Goal: Task Accomplishment & Management: Manage account settings

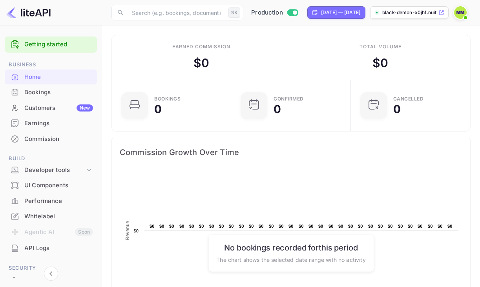
scroll to position [127, 115]
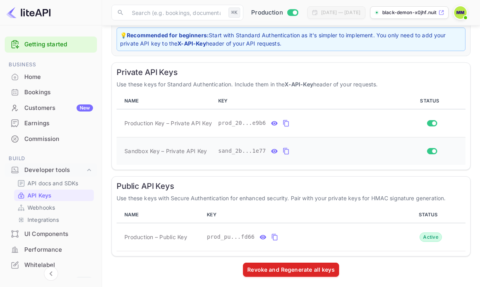
scroll to position [114, 0]
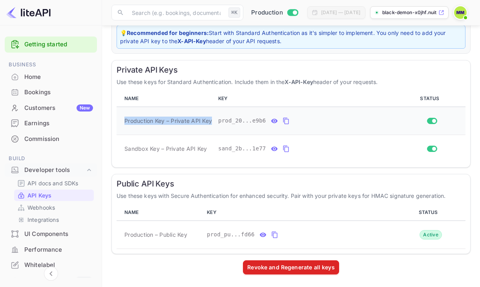
drag, startPoint x: 121, startPoint y: 119, endPoint x: 213, endPoint y: 119, distance: 91.4
click at [213, 122] on td "Production Key – Private API Key" at bounding box center [166, 121] width 98 height 28
copy span "Production Key – Private API Key"
click at [284, 120] on icon "private api keys table" at bounding box center [285, 120] width 7 height 9
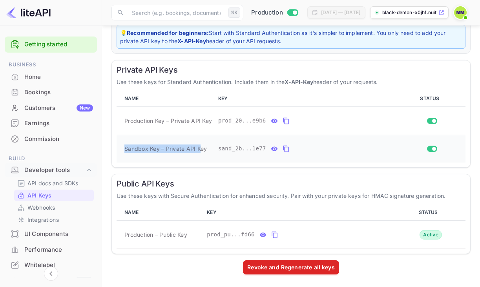
drag, startPoint x: 125, startPoint y: 146, endPoint x: 201, endPoint y: 146, distance: 76.5
click at [201, 146] on span "Sandbox Key – Private API Key" at bounding box center [165, 148] width 82 height 8
copy span "Sandbox Key – Private API K"
drag, startPoint x: 209, startPoint y: 147, endPoint x: 121, endPoint y: 148, distance: 87.5
click at [121, 148] on td "Sandbox Key – Private API Key" at bounding box center [166, 149] width 98 height 28
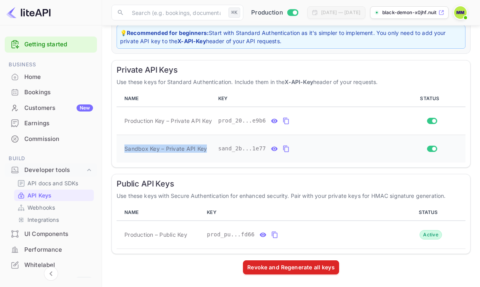
copy span "Sandbox Key – Private API Key"
click at [288, 147] on icon "private api keys table" at bounding box center [285, 149] width 5 height 7
drag, startPoint x: 189, startPoint y: 229, endPoint x: 136, endPoint y: 229, distance: 52.6
click at [136, 229] on td "Production – Public Key" at bounding box center [160, 234] width 87 height 28
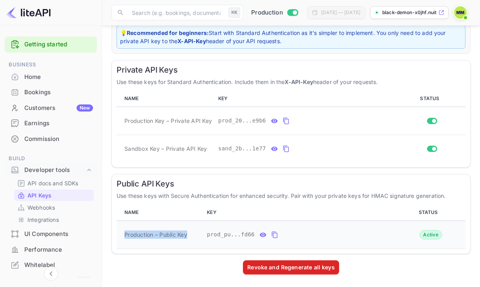
drag, startPoint x: 119, startPoint y: 235, endPoint x: 185, endPoint y: 238, distance: 66.0
click at [185, 238] on td "Production – Public Key" at bounding box center [160, 234] width 87 height 28
copy span "Production – Public Ke"
click at [273, 232] on icon "public api keys table" at bounding box center [274, 234] width 7 height 9
click at [58, 209] on link "Webhooks" at bounding box center [53, 207] width 73 height 8
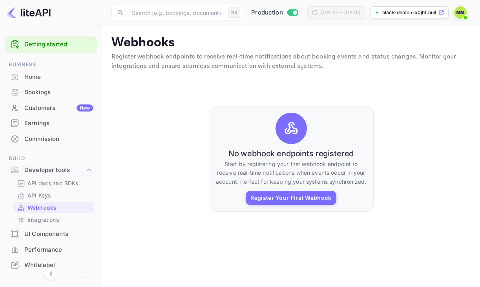
click at [314, 207] on div "No webhook endpoints registered Start by registering your first webhook endpoin…" at bounding box center [291, 159] width 165 height 106
click at [314, 202] on button "Register Your First Webhook" at bounding box center [291, 198] width 90 height 14
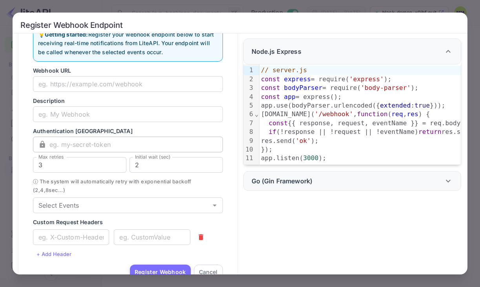
scroll to position [28, 0]
click at [433, 5] on div "Register Webhook Endpoint 💡 Getting started: Register your webhook endpoint bel…" at bounding box center [240, 143] width 480 height 287
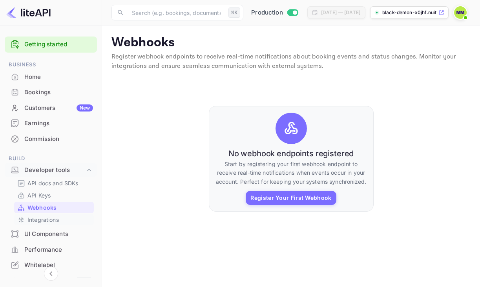
click at [55, 215] on div "Integrations" at bounding box center [54, 219] width 80 height 11
click at [59, 217] on link "Integrations" at bounding box center [53, 219] width 73 height 8
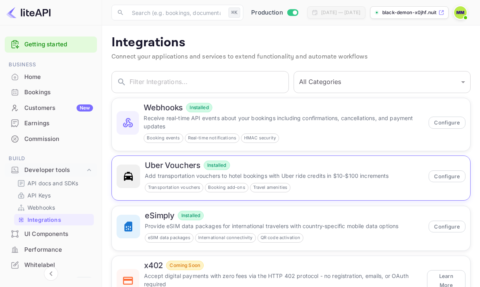
scroll to position [38, 0]
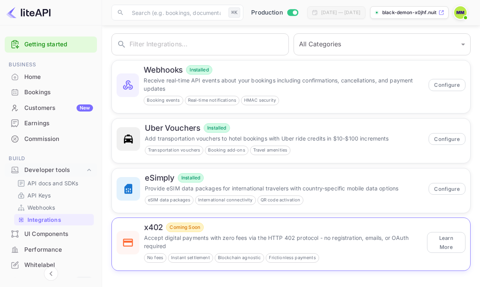
click at [308, 235] on p "Accept digital payments with zero fees via the HTTP 402 protocol - no registrat…" at bounding box center [283, 241] width 278 height 16
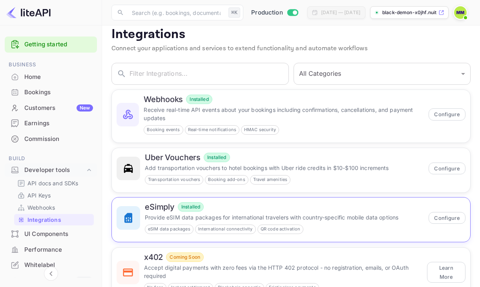
scroll to position [0, 0]
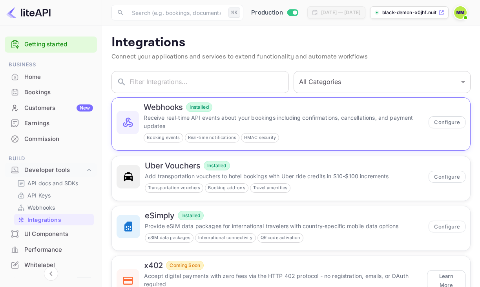
click at [320, 143] on div "Webhooks Installed Receive real-time API events about your bookings including c…" at bounding box center [291, 124] width 358 height 53
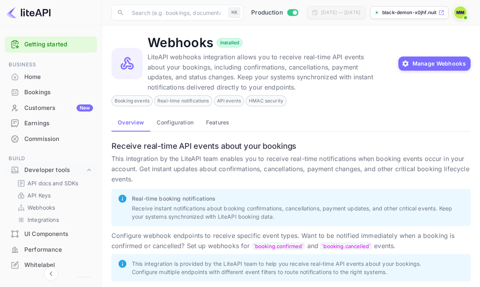
scroll to position [9, 0]
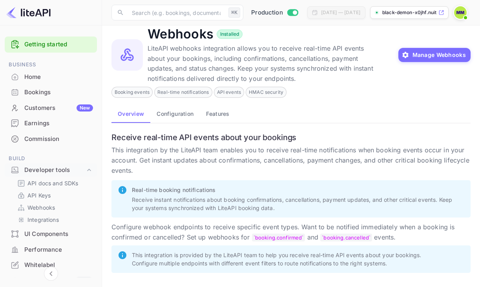
click at [177, 116] on button "Configuration" at bounding box center [174, 113] width 49 height 19
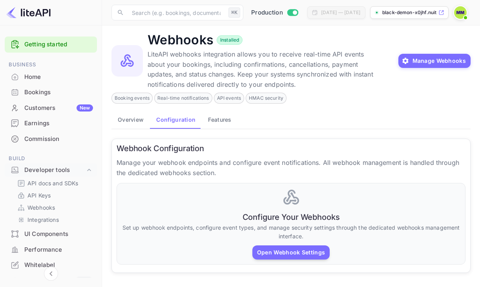
scroll to position [4, 0]
click at [224, 126] on button "Features" at bounding box center [220, 119] width 36 height 19
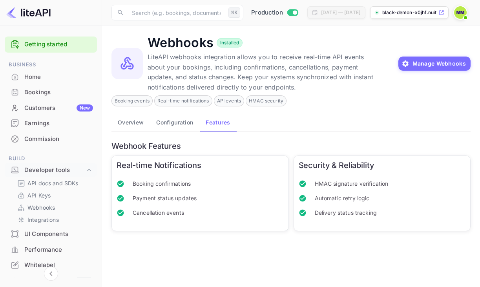
scroll to position [0, 0]
drag, startPoint x: 183, startPoint y: 129, endPoint x: 187, endPoint y: 129, distance: 4.3
click at [183, 129] on button "Configuration" at bounding box center [174, 122] width 49 height 19
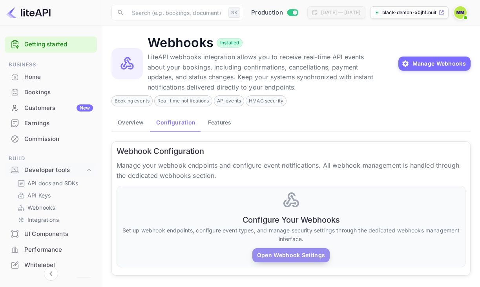
click at [287, 250] on button "Open Webhook Settings" at bounding box center [290, 255] width 77 height 14
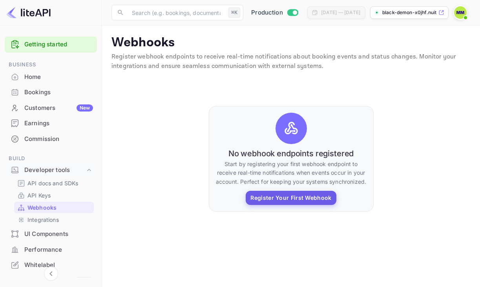
click at [309, 203] on button "Register Your First Webhook" at bounding box center [291, 198] width 90 height 14
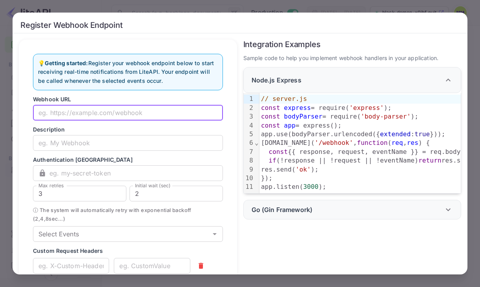
click at [162, 109] on input "text" at bounding box center [128, 113] width 190 height 16
paste input "[URL]"
type input "[URL]"
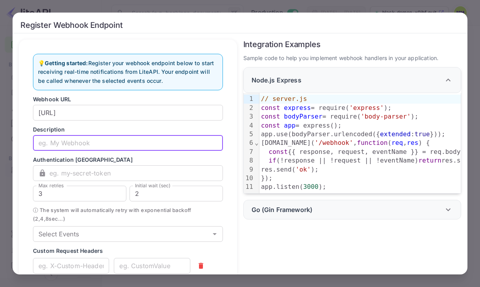
click at [95, 143] on input "text" at bounding box center [128, 143] width 190 height 16
paste input "METAH LiteAPI Webhook"
type input "METAH LiteAPI Webhook"
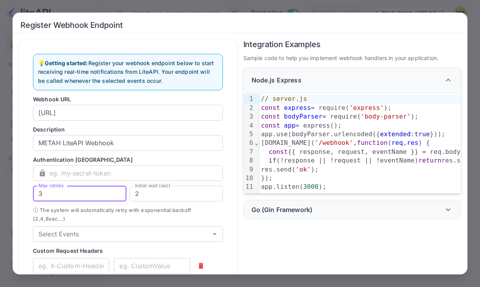
click at [102, 186] on input "3" at bounding box center [79, 194] width 93 height 16
click at [90, 178] on input "text" at bounding box center [135, 173] width 173 height 16
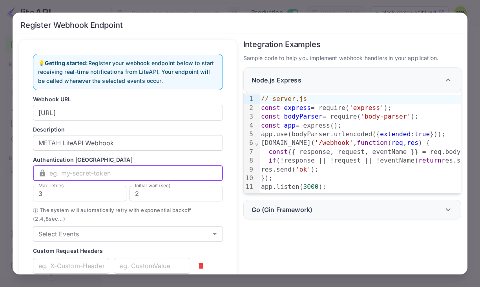
scroll to position [7, 0]
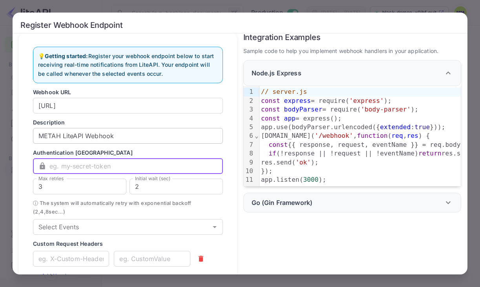
paste input "[SECURITY_DATA]"
type input "[SECURITY_DATA]"
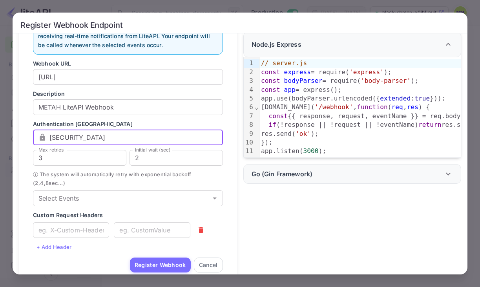
scroll to position [35, 0]
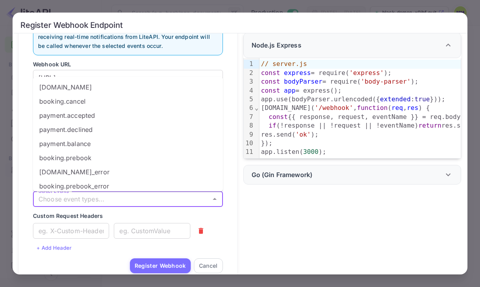
click at [158, 199] on input "Select Events" at bounding box center [121, 198] width 172 height 11
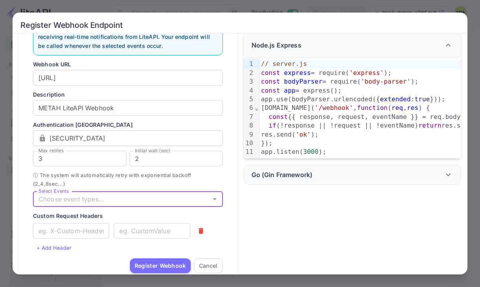
click at [158, 202] on input "Select Events" at bounding box center [121, 198] width 172 height 11
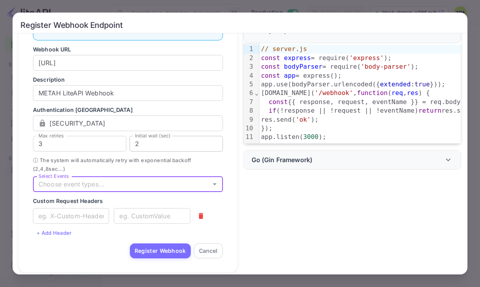
scroll to position [49, 0]
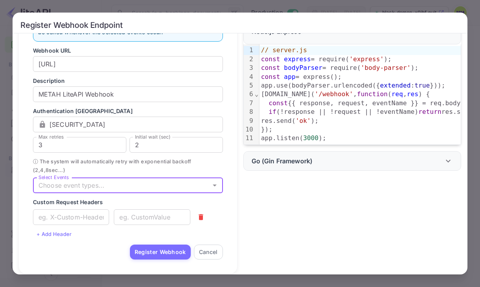
click at [94, 181] on input "Select Events" at bounding box center [121, 185] width 172 height 11
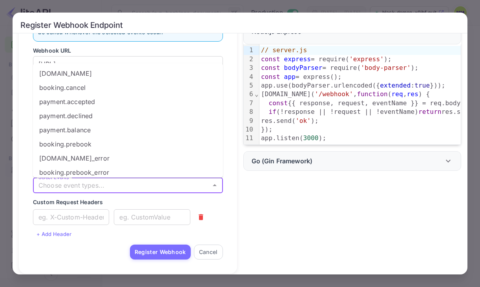
click at [100, 188] on input "Select Events" at bounding box center [121, 185] width 172 height 11
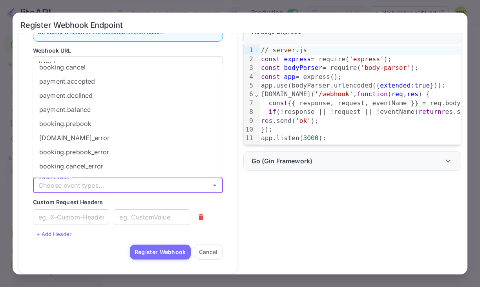
scroll to position [0, 0]
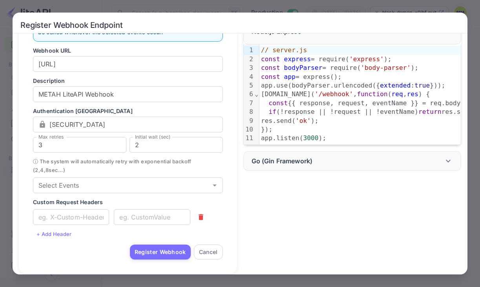
click at [102, 236] on form "Webhook URL [URL] ​ Description METAH LiteAPI Webhook ​ Authentication Token ​ …" at bounding box center [128, 152] width 190 height 213
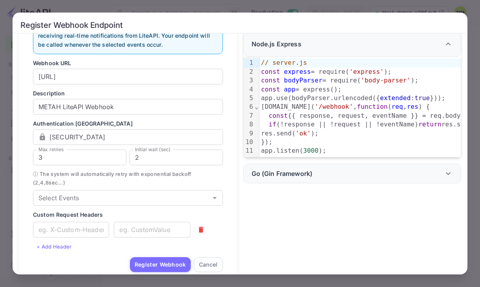
scroll to position [55, 0]
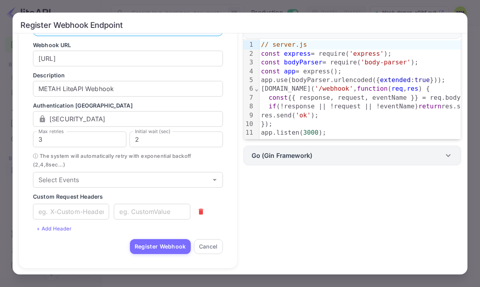
click at [327, 160] on div "Go (Gin Framework)" at bounding box center [352, 156] width 218 height 20
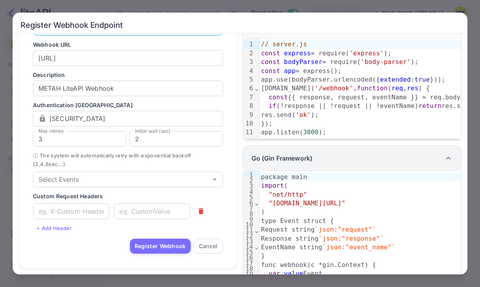
click at [327, 160] on div "Go (Gin Framework)" at bounding box center [347, 157] width 192 height 9
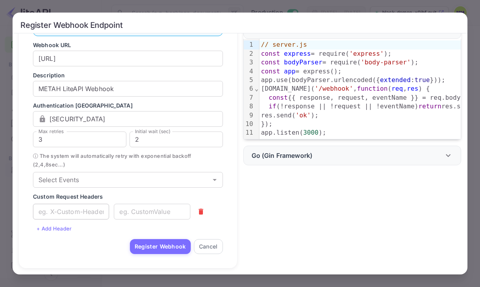
click at [74, 214] on input "text" at bounding box center [71, 212] width 76 height 16
paste input "X-App: metah-booking"
type input "X-App: metah-booking"
click at [140, 207] on input "text" at bounding box center [152, 212] width 76 height 16
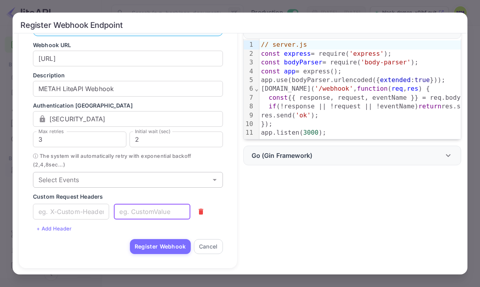
click at [97, 176] on input "Select Events" at bounding box center [121, 179] width 172 height 11
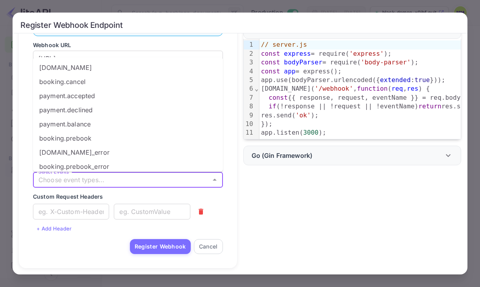
click at [155, 129] on li "payment.balance" at bounding box center [128, 124] width 190 height 14
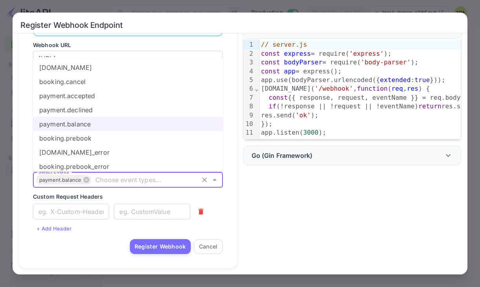
click at [106, 71] on li "[DOMAIN_NAME]" at bounding box center [128, 67] width 190 height 14
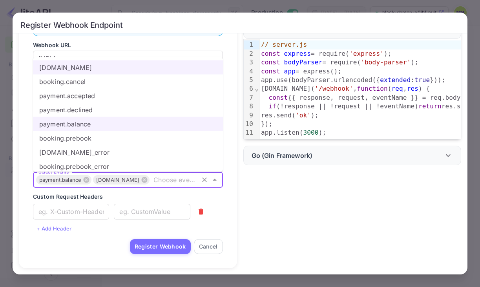
click at [106, 77] on li "booking.cancel" at bounding box center [128, 81] width 190 height 14
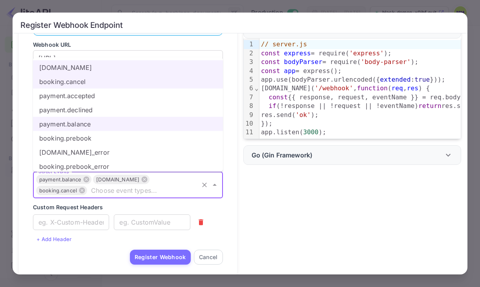
click at [106, 94] on li "payment.accepted" at bounding box center [128, 95] width 190 height 14
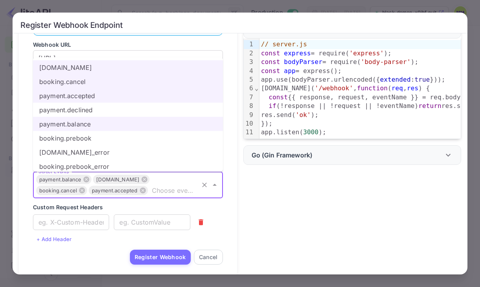
click at [114, 113] on li "payment.declined" at bounding box center [128, 109] width 190 height 14
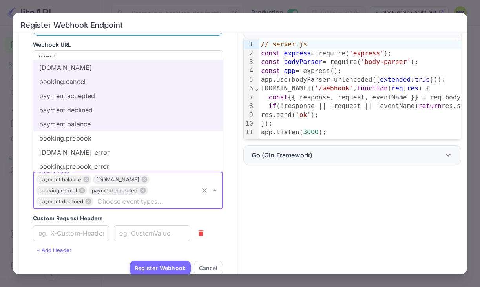
click at [113, 143] on li "booking.prebook" at bounding box center [128, 138] width 190 height 14
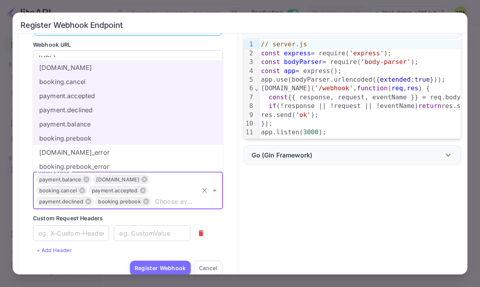
click at [117, 159] on li "booking.prebook_error" at bounding box center [128, 166] width 190 height 14
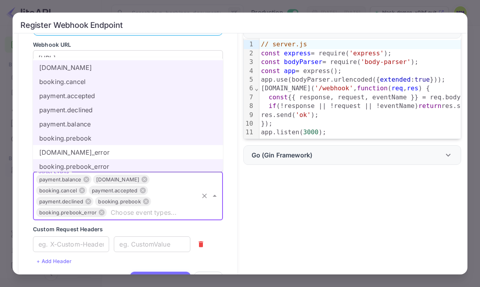
click at [117, 157] on li "[DOMAIN_NAME]_error" at bounding box center [128, 152] width 190 height 14
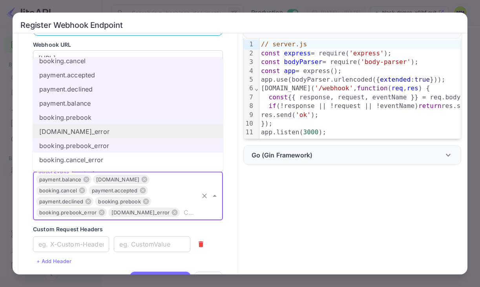
click at [117, 157] on li "booking.cancel_error" at bounding box center [128, 159] width 190 height 14
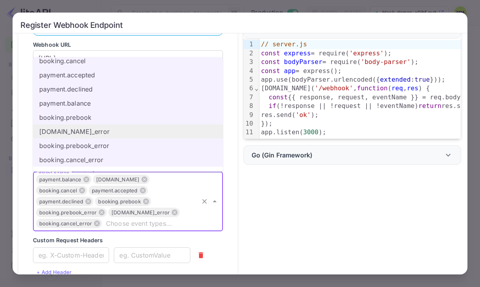
scroll to position [36, 0]
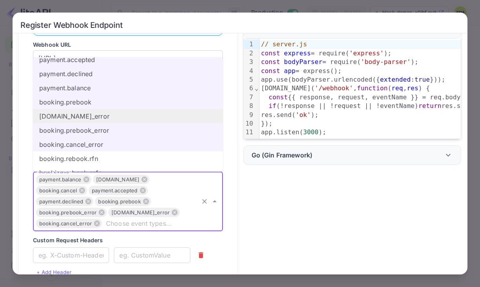
click at [117, 157] on li "booking.rebook.rfn" at bounding box center [128, 158] width 190 height 14
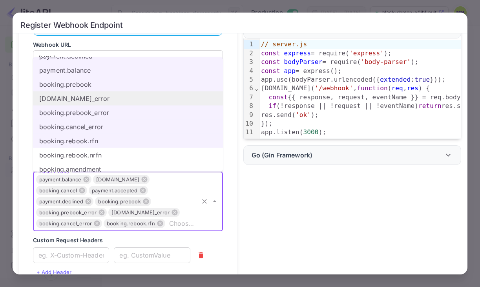
scroll to position [54, 0]
click at [117, 157] on li "booking.rebook.nrfn" at bounding box center [128, 154] width 190 height 14
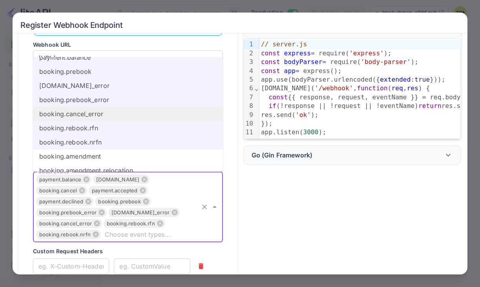
scroll to position [70, 0]
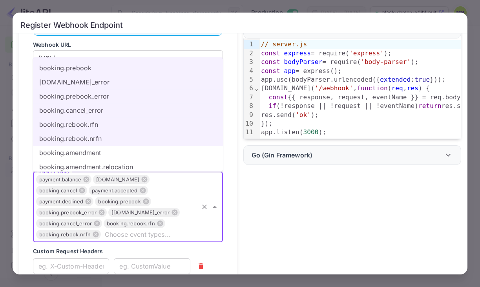
click at [112, 160] on li "booking.amendment.relocation" at bounding box center [128, 167] width 190 height 14
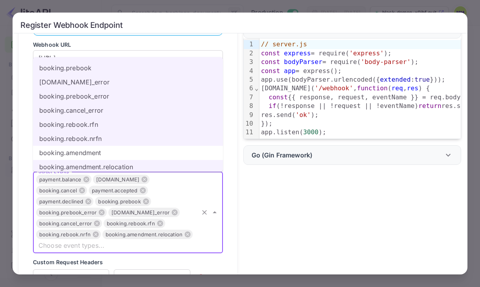
click at [112, 152] on li "booking.amendment" at bounding box center [128, 153] width 190 height 14
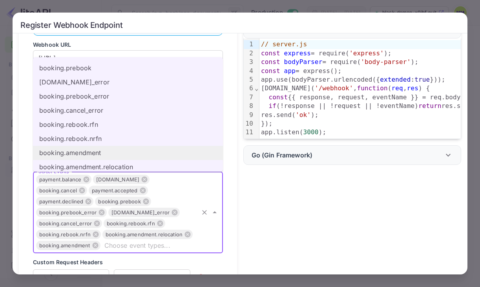
scroll to position [89, 0]
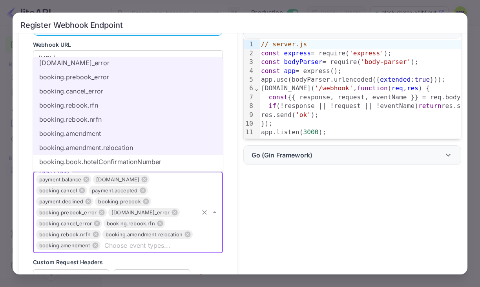
click at [114, 156] on li "booking.book.hotelConfirmationNumber" at bounding box center [128, 162] width 190 height 14
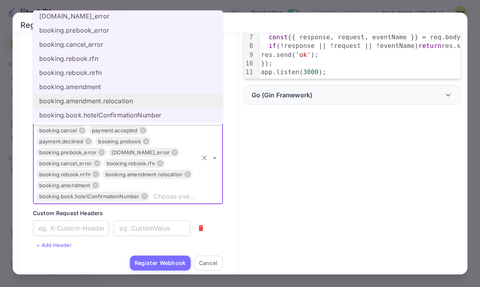
scroll to position [118, 0]
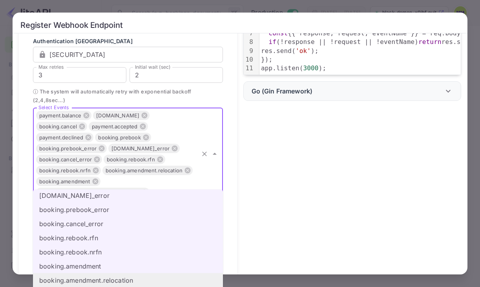
click at [214, 153] on icon "Close" at bounding box center [215, 154] width 4 height 2
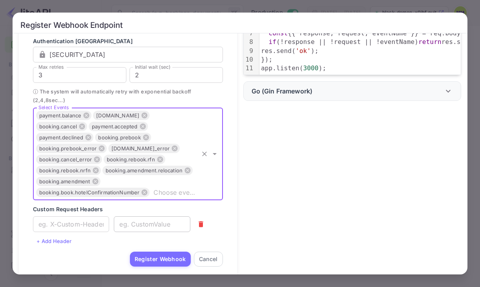
click at [159, 219] on input "text" at bounding box center [152, 224] width 76 height 16
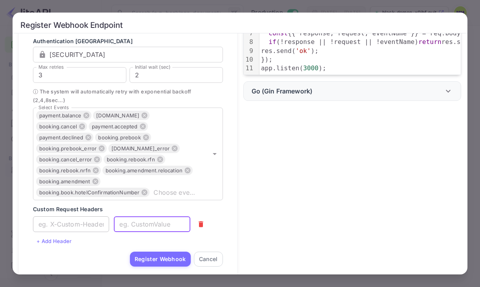
click at [82, 216] on input "text" at bounding box center [71, 224] width 76 height 16
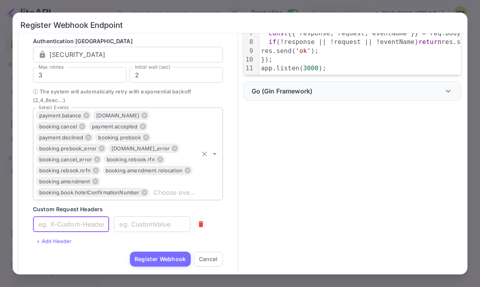
paste input "metah-booking"
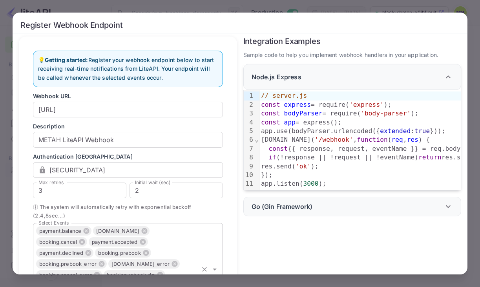
scroll to position [0, 0]
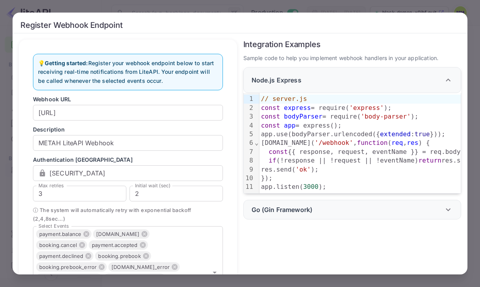
type input "metah-booking"
click at [135, 113] on input "[URL]" at bounding box center [128, 113] width 190 height 16
paste input "[DOMAIN_NAME]"
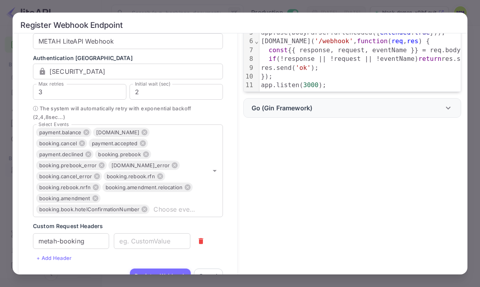
scroll to position [120, 0]
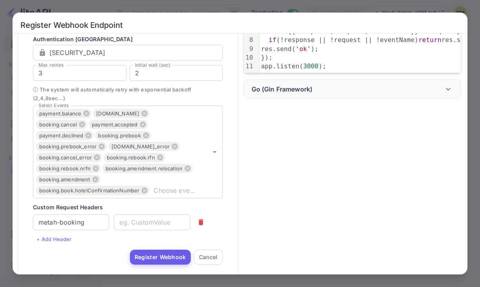
type input "[URL][DOMAIN_NAME]"
click at [161, 249] on button "Register Webhook" at bounding box center [160, 256] width 61 height 15
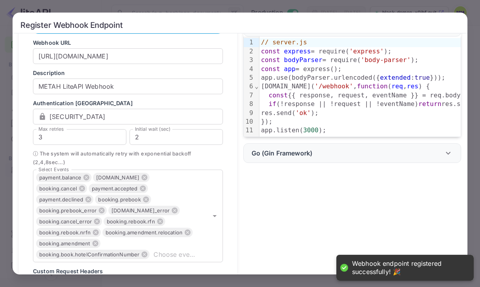
scroll to position [50, 0]
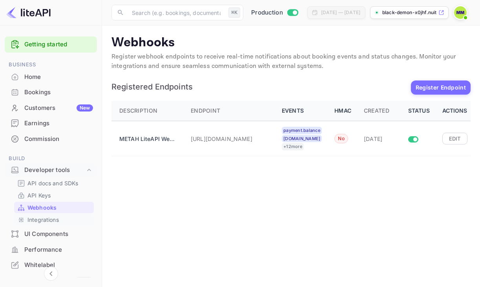
click at [66, 224] on div "Integrations" at bounding box center [54, 219] width 80 height 11
click at [60, 218] on link "Integrations" at bounding box center [53, 219] width 73 height 8
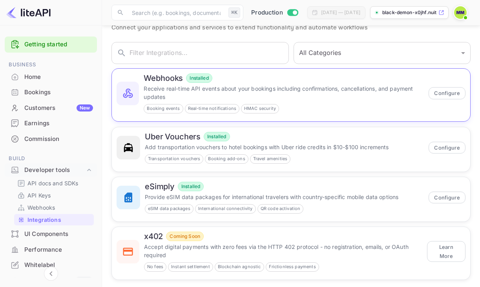
scroll to position [38, 0]
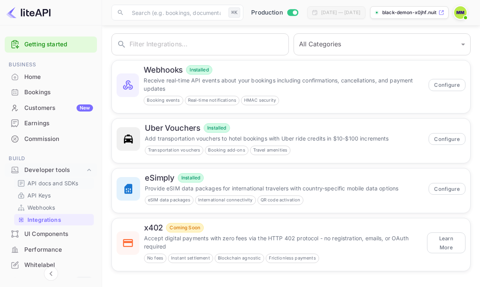
click at [49, 179] on p "API docs and SDKs" at bounding box center [52, 183] width 51 height 8
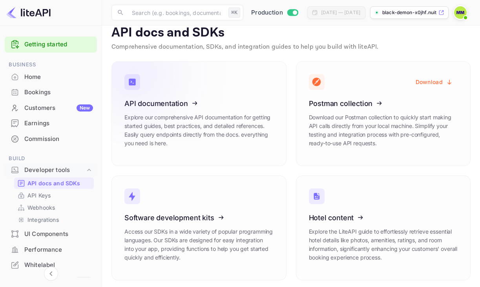
scroll to position [10, 0]
click at [192, 116] on icon at bounding box center [173, 101] width 122 height 81
click at [42, 198] on p "API Keys" at bounding box center [38, 195] width 23 height 8
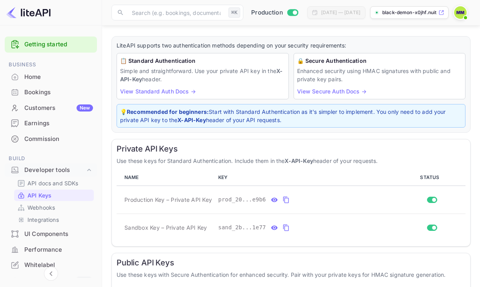
scroll to position [38, 0]
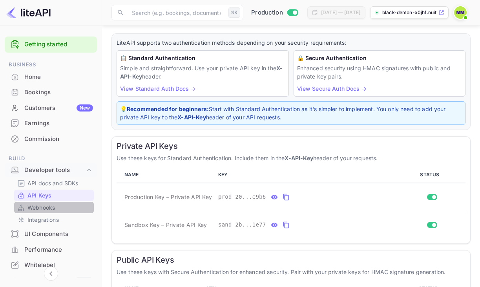
click at [55, 211] on p "Webhooks" at bounding box center [40, 207] width 27 height 8
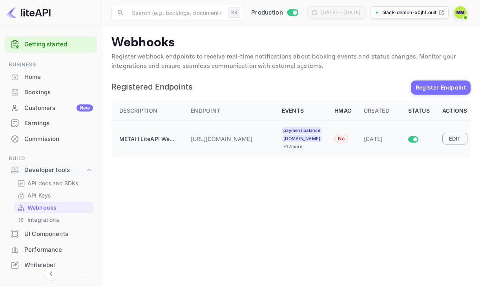
click at [444, 141] on button "Edit" at bounding box center [454, 139] width 25 height 12
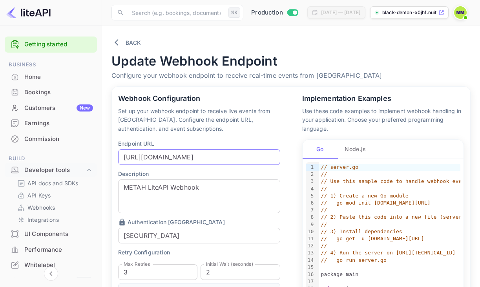
click at [242, 161] on input "[URL][DOMAIN_NAME]" at bounding box center [199, 157] width 162 height 16
paste input "wet-readers-clap.loca.lt/api/liteapi/webhook"
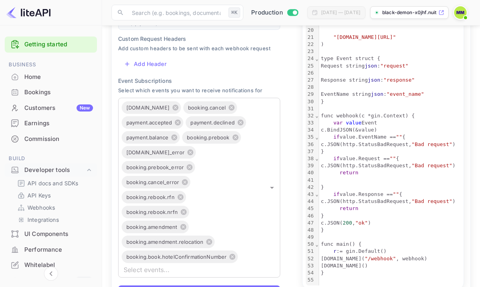
scroll to position [300, 0]
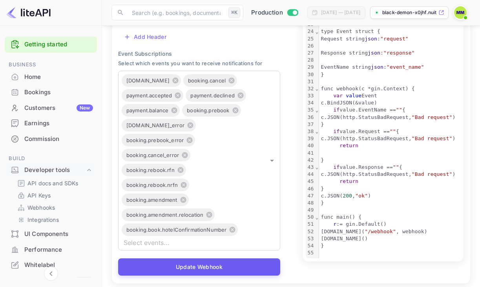
type input "https://wet-readers-clap.loca.lt/api/liteapi/webhook"
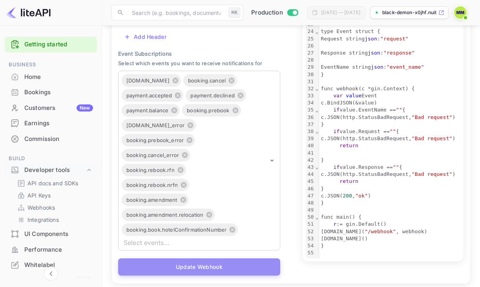
click at [251, 258] on button "Update Webhook" at bounding box center [199, 266] width 162 height 17
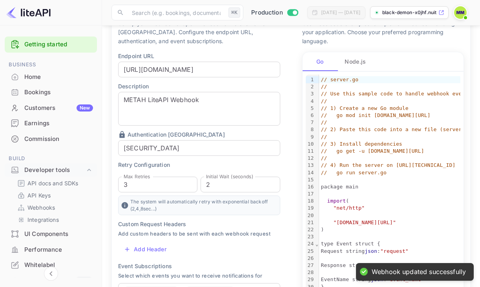
scroll to position [0, 0]
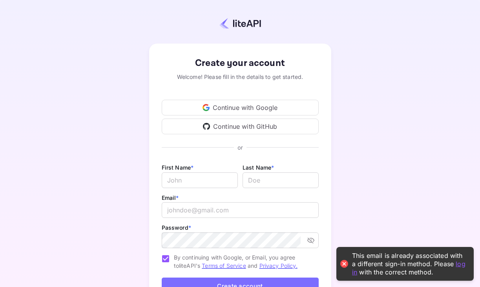
scroll to position [63, 0]
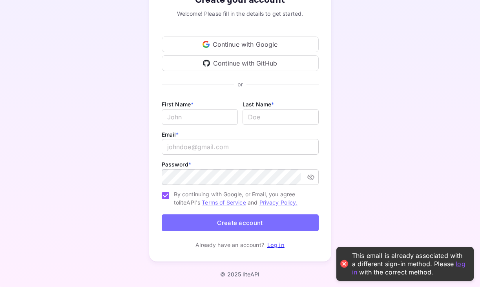
click at [277, 248] on p "Log in" at bounding box center [275, 244] width 17 height 8
click at [280, 246] on link "Log in" at bounding box center [275, 244] width 17 height 7
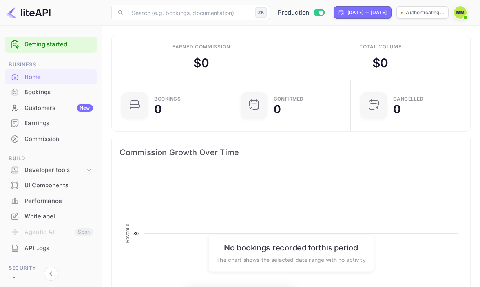
scroll to position [127, 115]
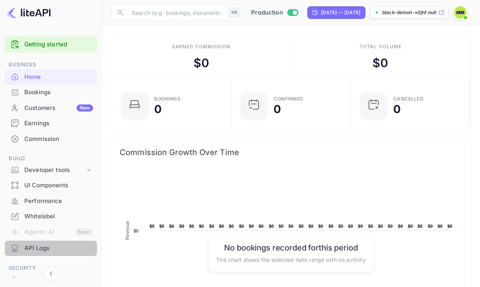
click at [60, 241] on div "API Logs" at bounding box center [51, 247] width 92 height 15
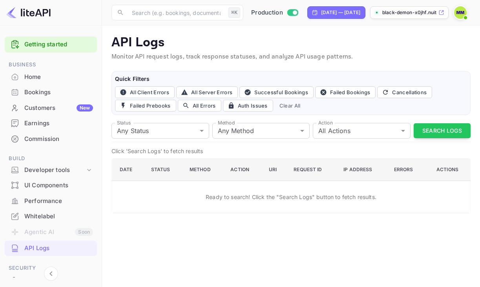
scroll to position [9, 0]
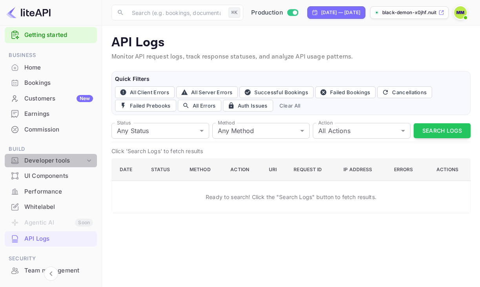
click at [73, 157] on div "Developer tools" at bounding box center [54, 160] width 61 height 9
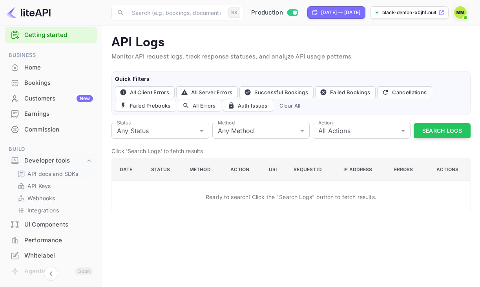
click at [67, 177] on p "API docs and SDKs" at bounding box center [52, 173] width 51 height 8
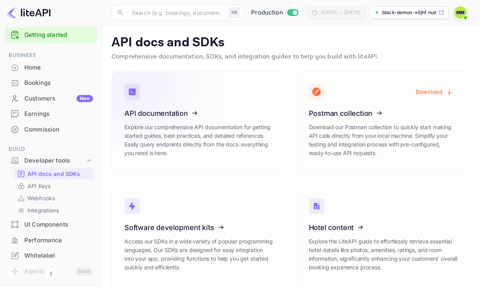
click at [166, 121] on icon at bounding box center [173, 111] width 122 height 81
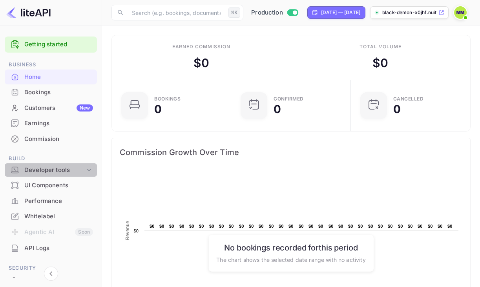
click at [60, 175] on div "Developer tools" at bounding box center [51, 170] width 92 height 14
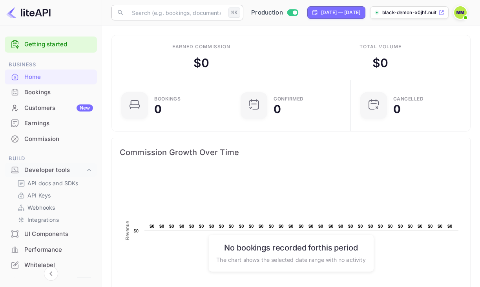
click at [180, 9] on input "text" at bounding box center [176, 13] width 98 height 16
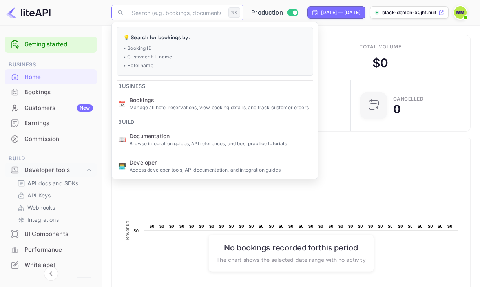
type input "v"
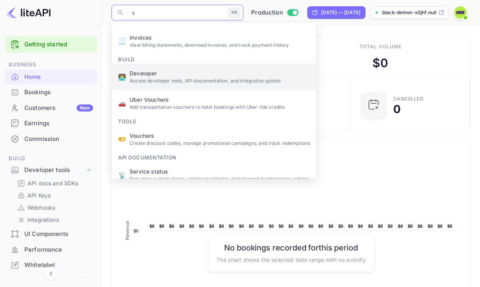
click at [182, 79] on p "Access developer tools, API documentation, and integration guides" at bounding box center [219, 80] width 180 height 7
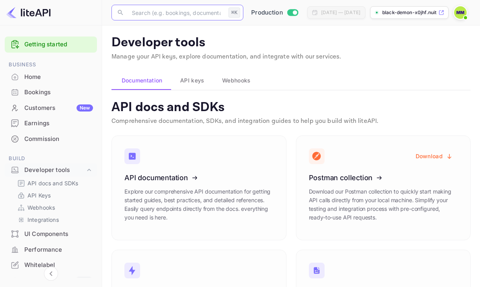
scroll to position [0, 0]
click at [198, 81] on span "API keys" at bounding box center [192, 79] width 24 height 9
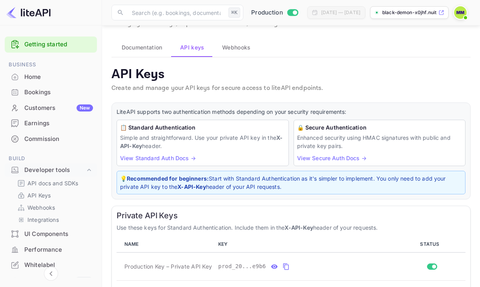
scroll to position [0, 0]
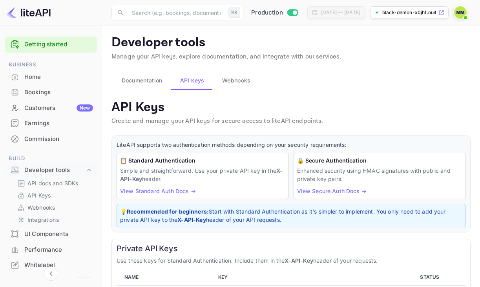
click at [142, 76] on span "Documentation" at bounding box center [142, 80] width 41 height 9
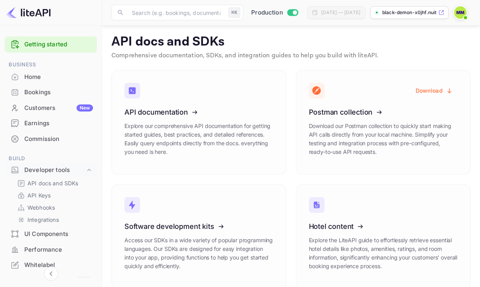
scroll to position [78, 0]
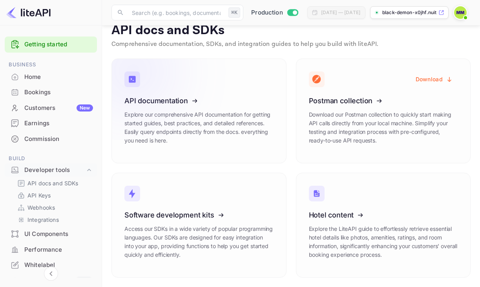
click at [175, 96] on icon at bounding box center [173, 99] width 122 height 81
